Goal: Task Accomplishment & Management: Manage account settings

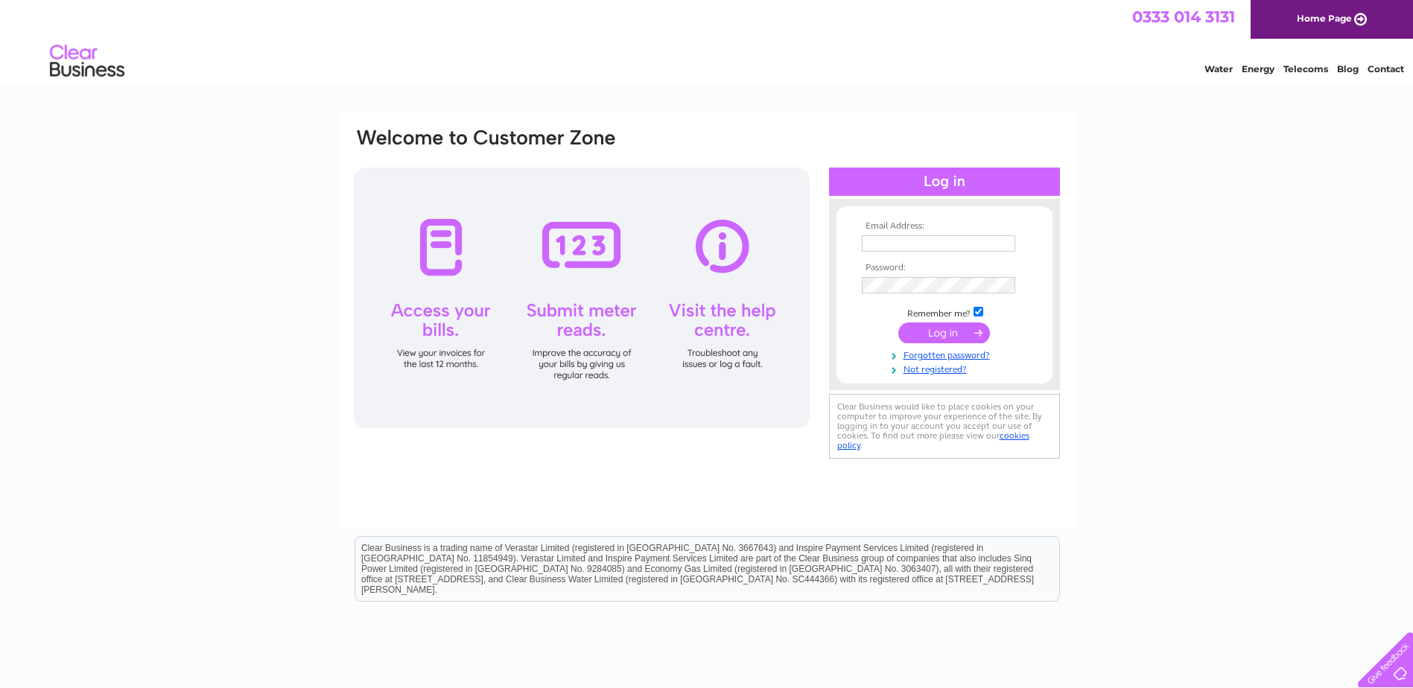
type input "ponte.nuovo@hotmail.com"
click at [927, 339] on input "submit" at bounding box center [944, 332] width 92 height 21
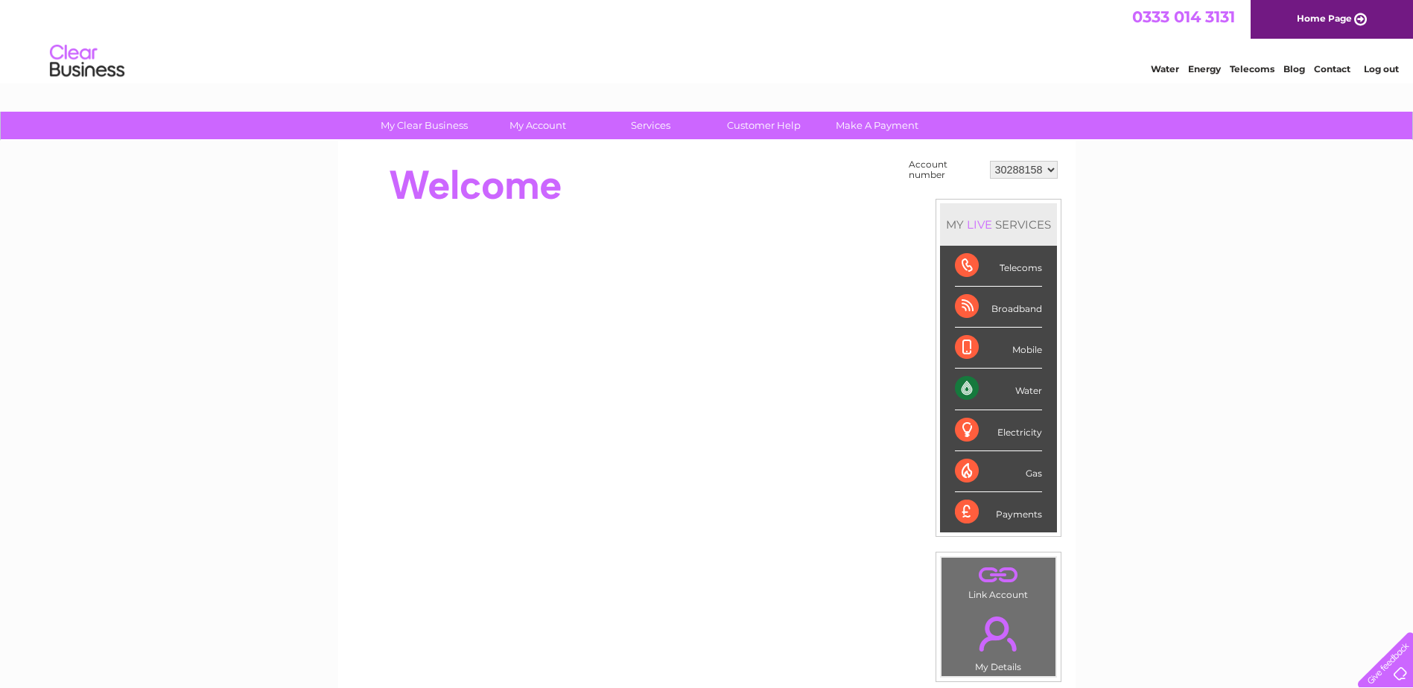
click at [970, 391] on div "Water" at bounding box center [998, 389] width 87 height 41
click at [1035, 394] on div "Water" at bounding box center [998, 389] width 87 height 41
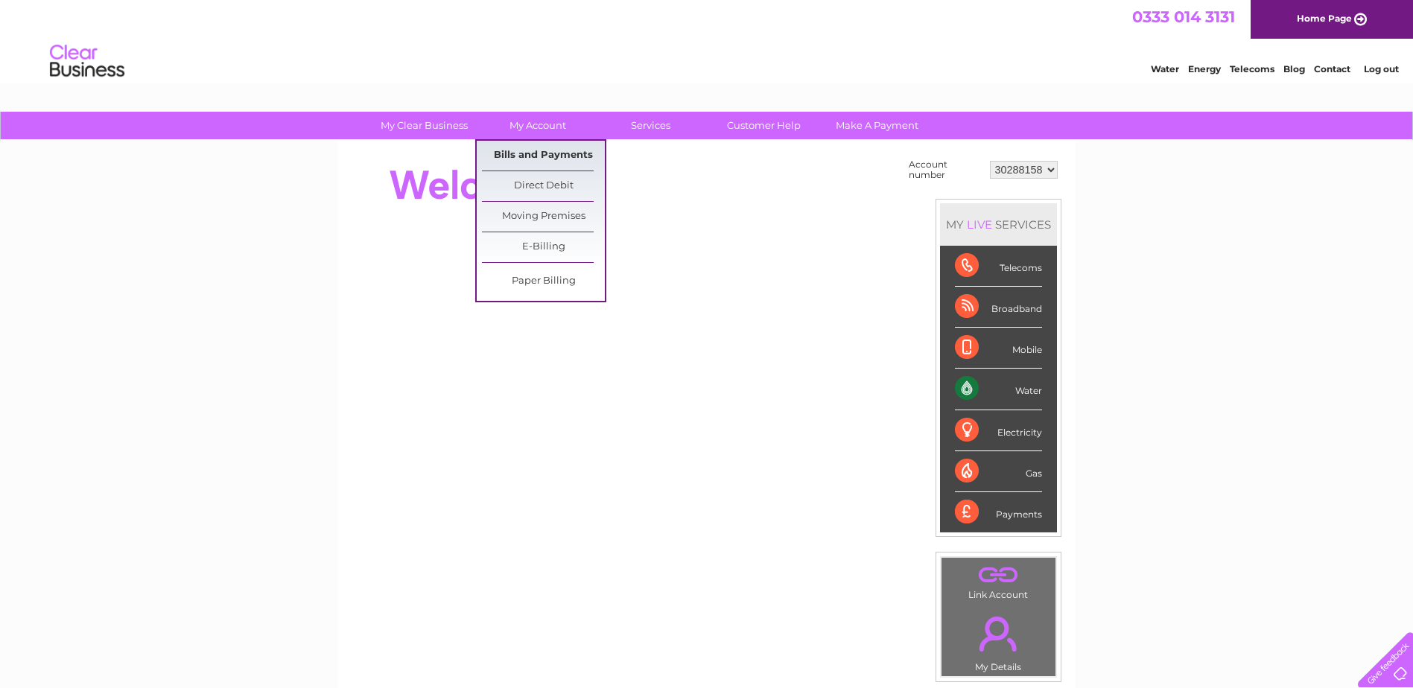
click at [541, 153] on link "Bills and Payments" at bounding box center [543, 156] width 123 height 30
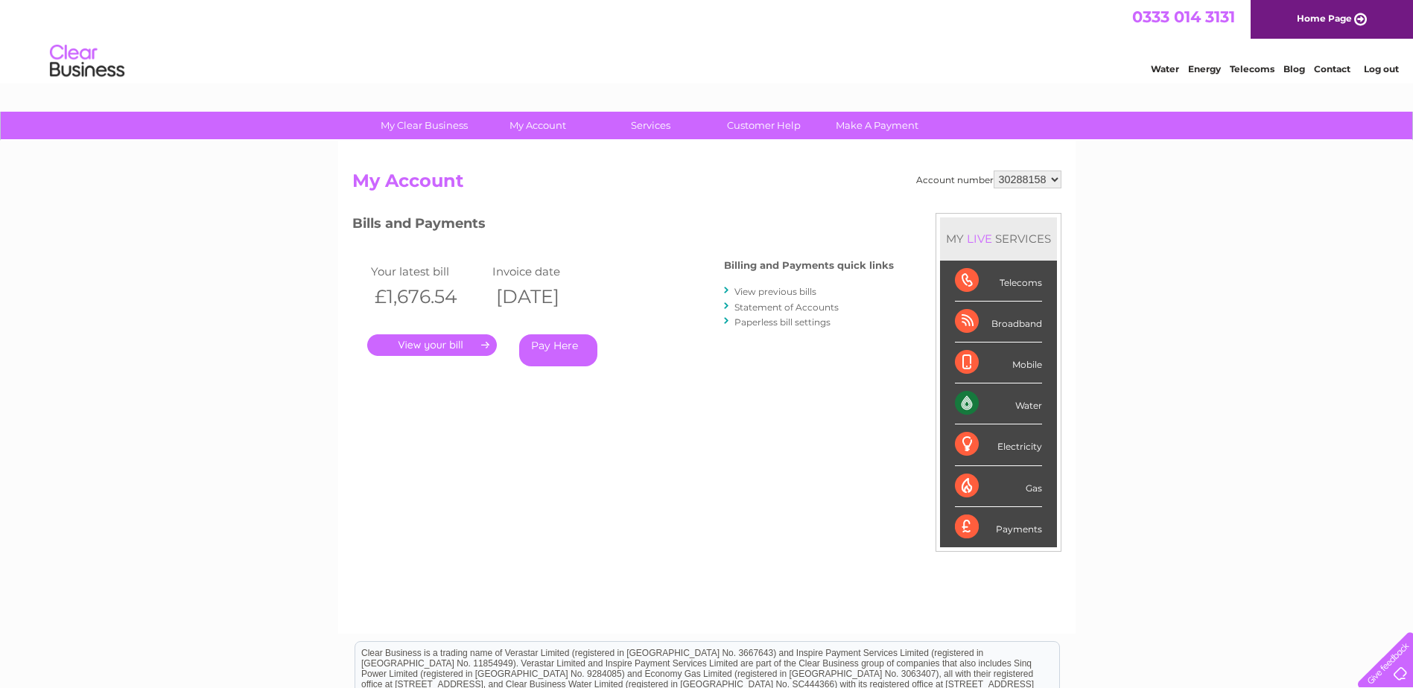
click at [441, 347] on link "." at bounding box center [432, 345] width 130 height 22
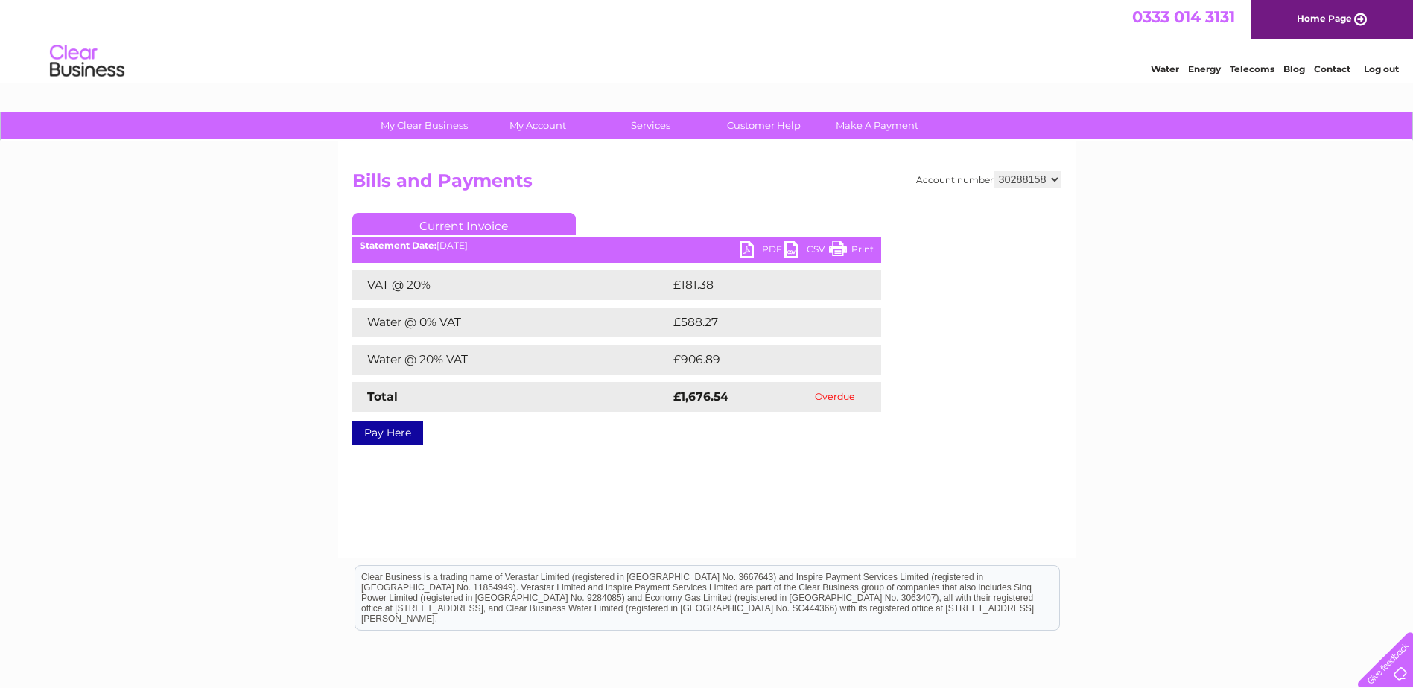
click at [758, 247] on link "PDF" at bounding box center [762, 252] width 45 height 22
